Goal: Check status: Check status

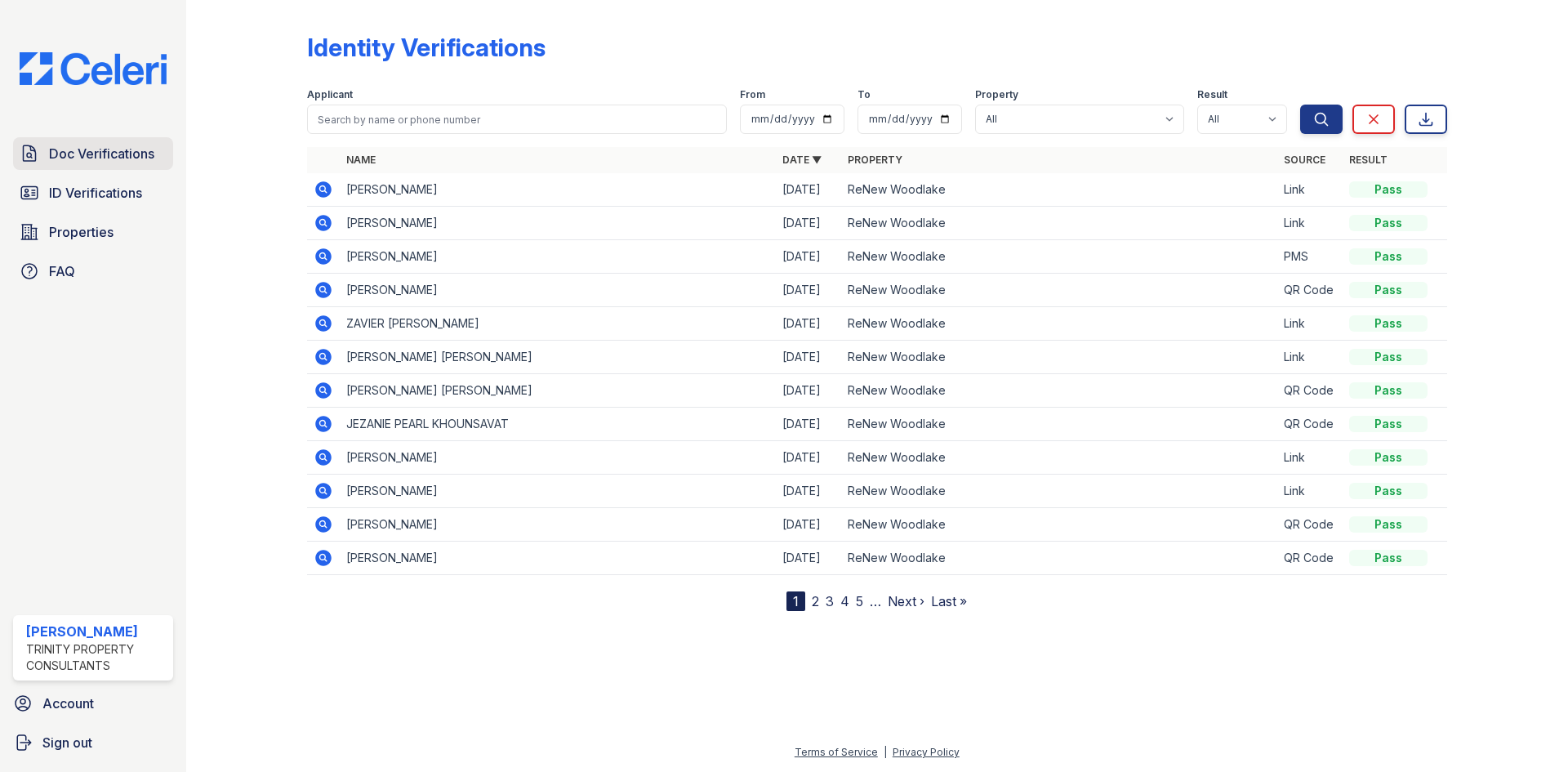
click at [72, 157] on span "Doc Verifications" at bounding box center [102, 154] width 105 height 20
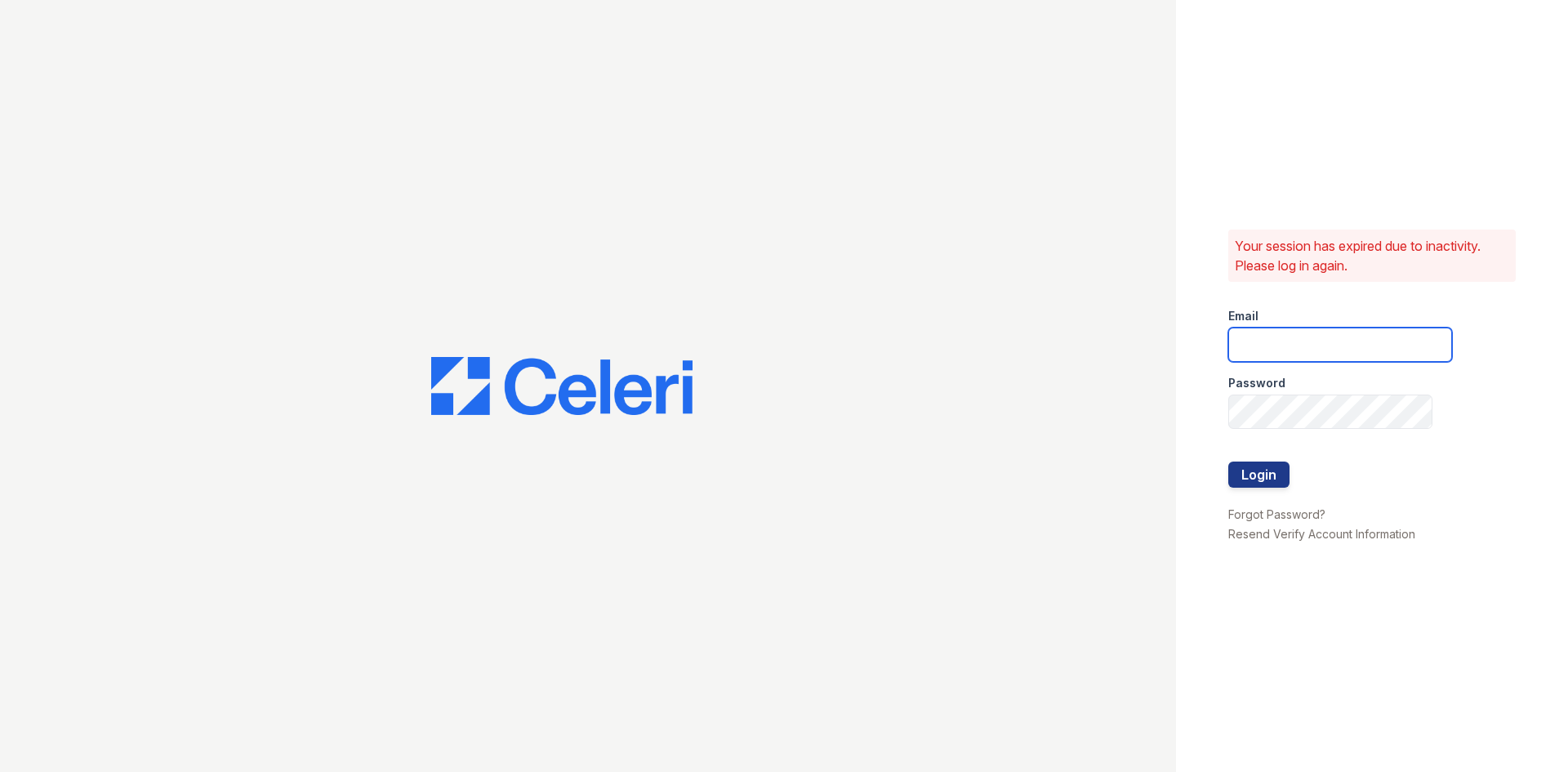
type input "[EMAIL_ADDRESS][DOMAIN_NAME]"
click at [1278, 482] on button "Login" at bounding box center [1259, 475] width 61 height 26
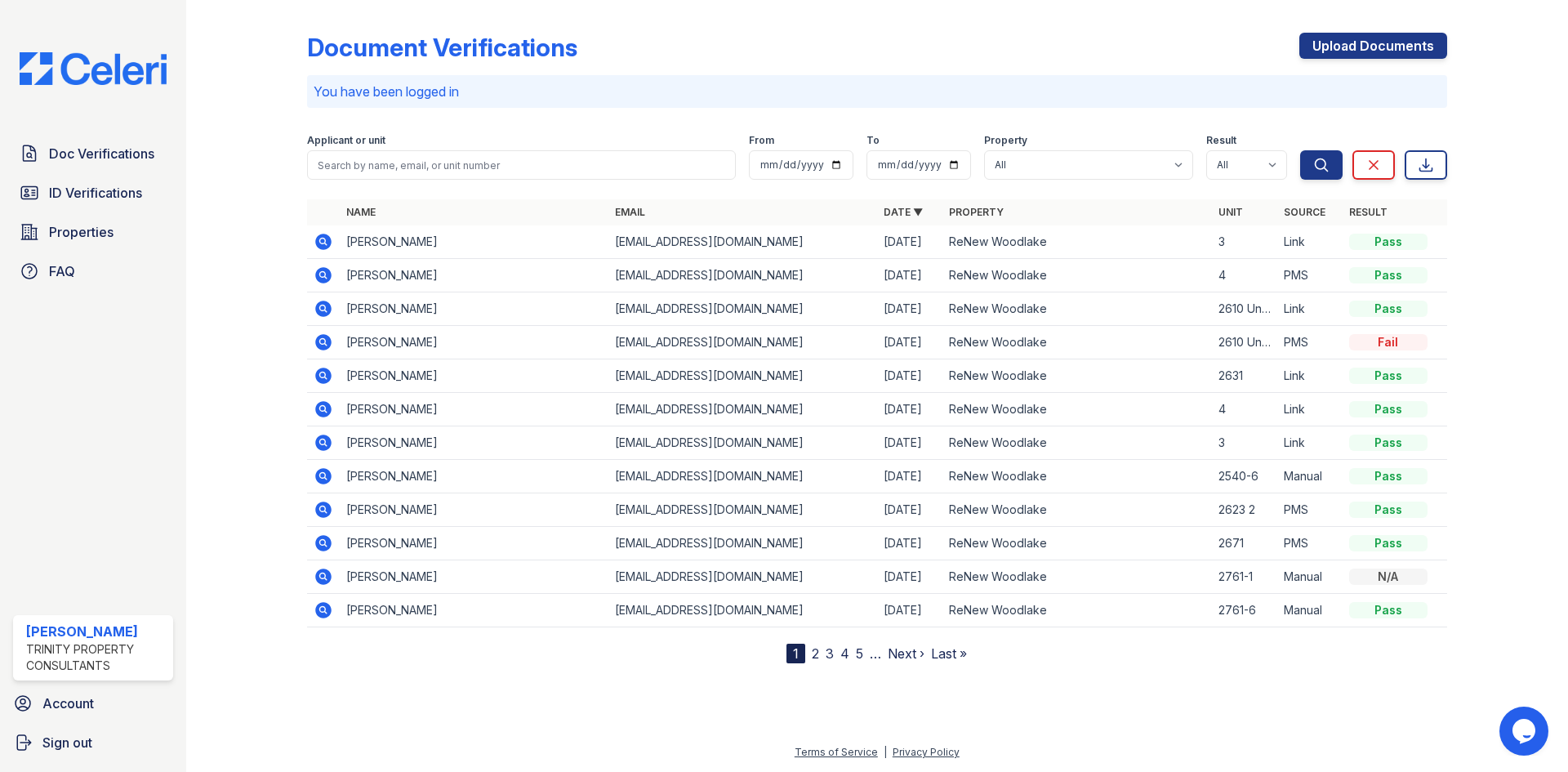
click at [321, 343] on icon at bounding box center [323, 342] width 20 height 20
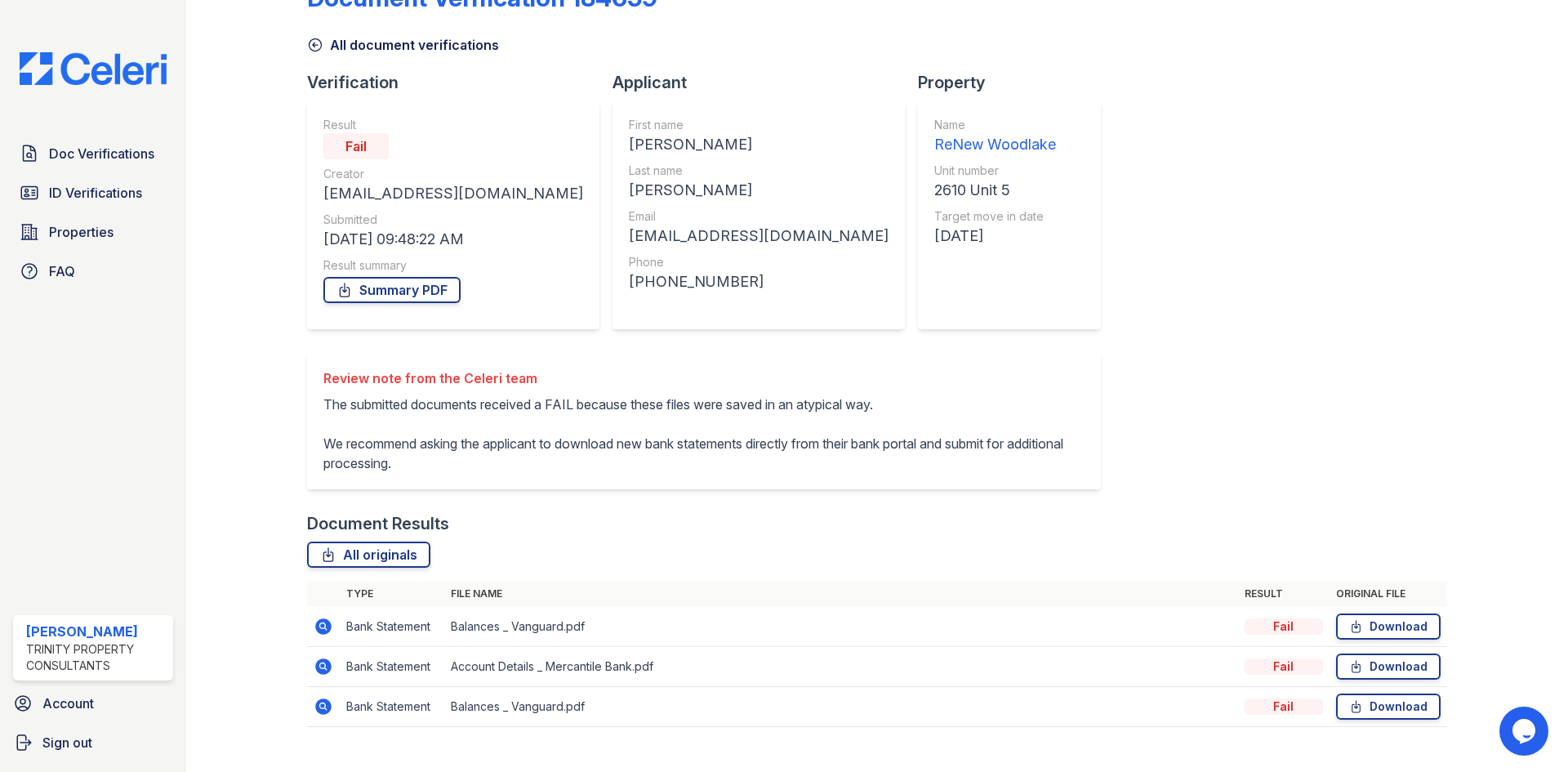
scroll to position [77, 0]
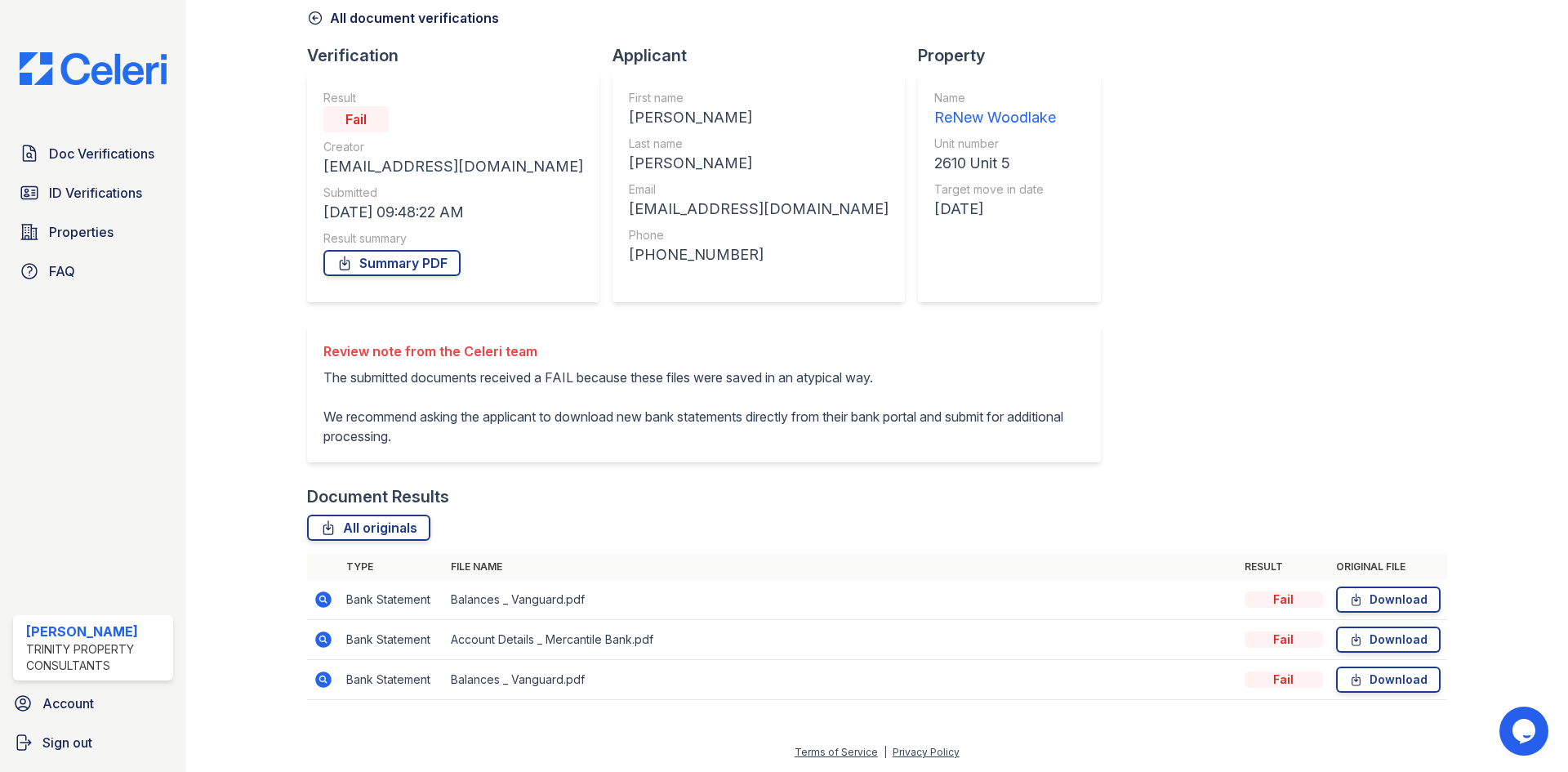
click at [316, 598] on icon at bounding box center [323, 599] width 16 height 16
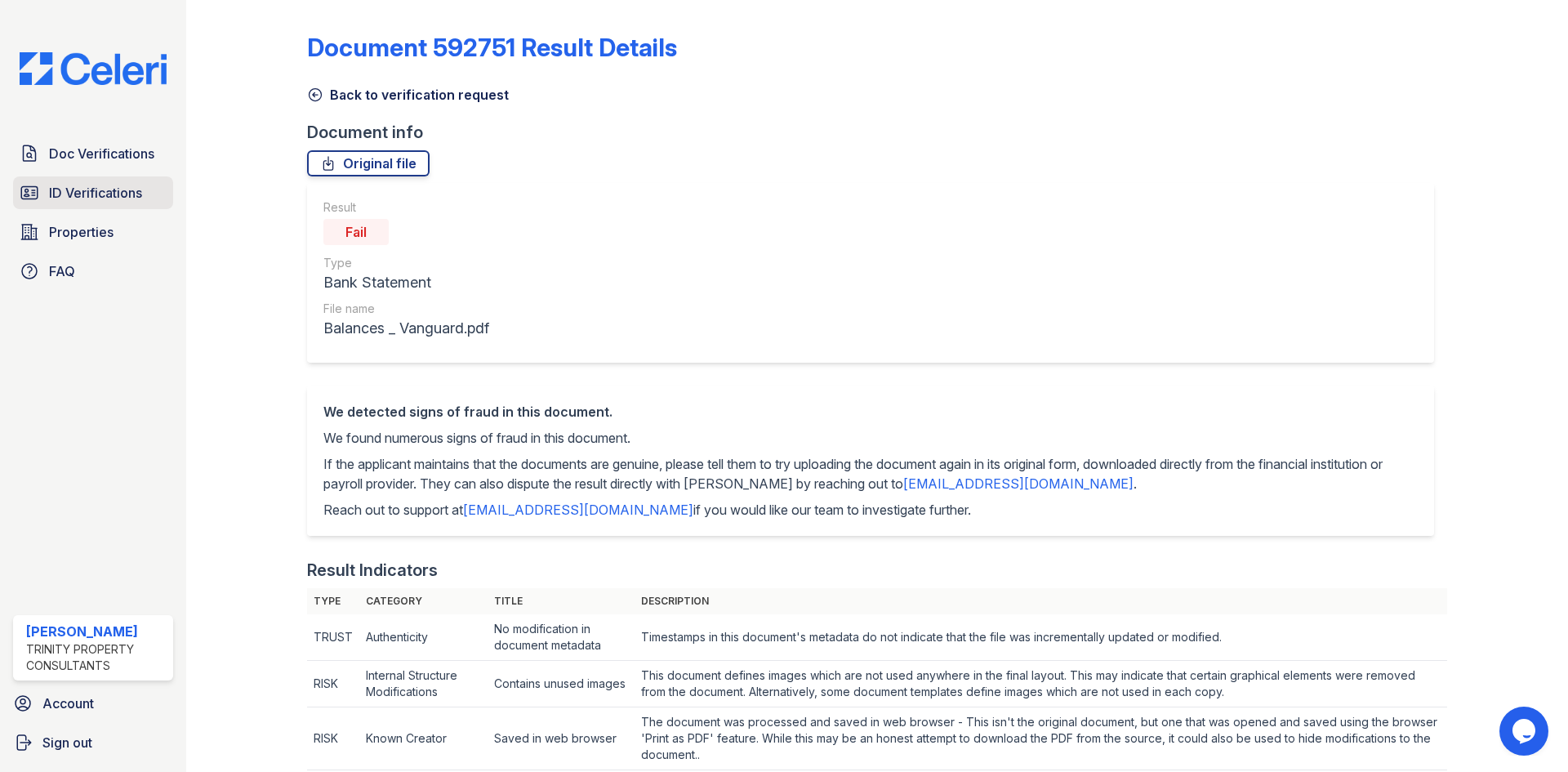
click at [62, 196] on span "ID Verifications" at bounding box center [95, 193] width 93 height 20
